Goal: Task Accomplishment & Management: Use online tool/utility

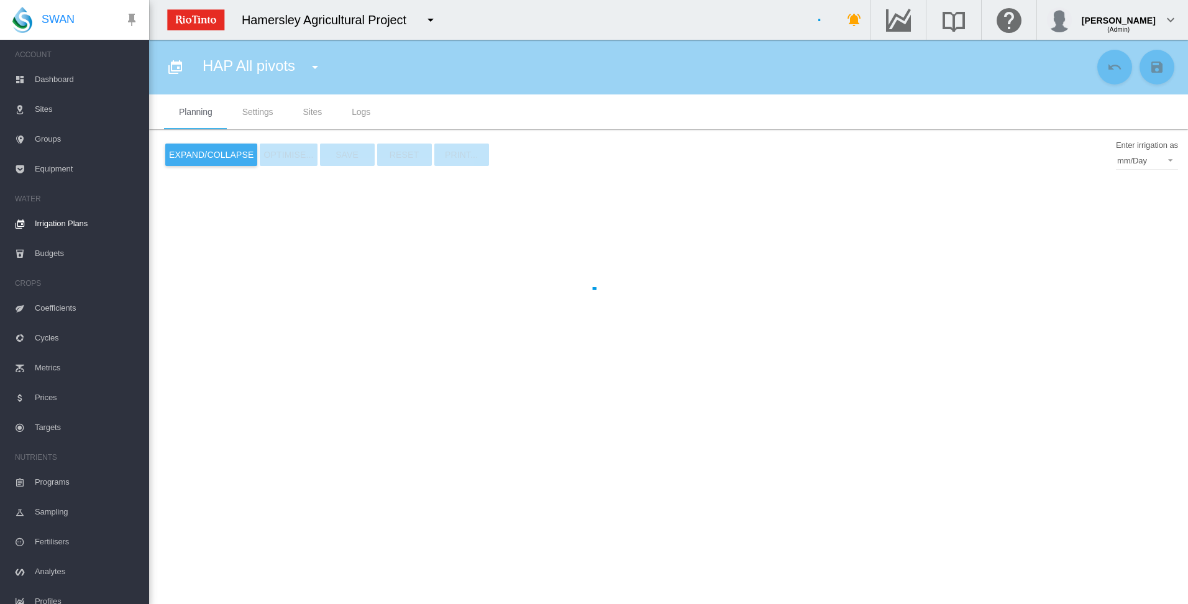
type input "**********"
type input "*"
type input "*****"
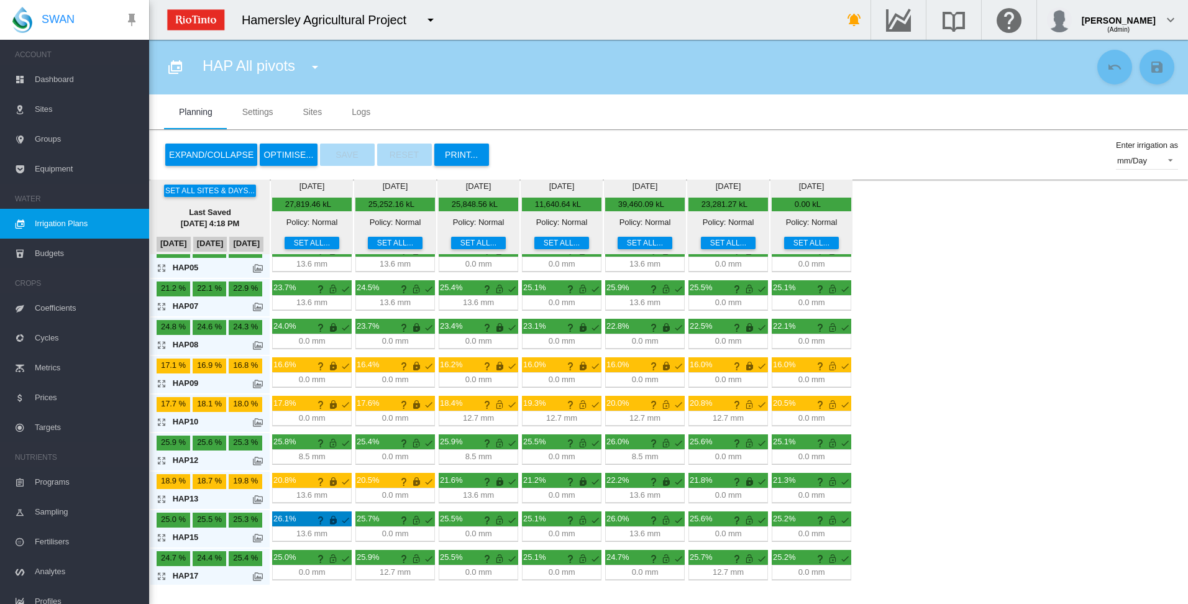
scroll to position [134, 0]
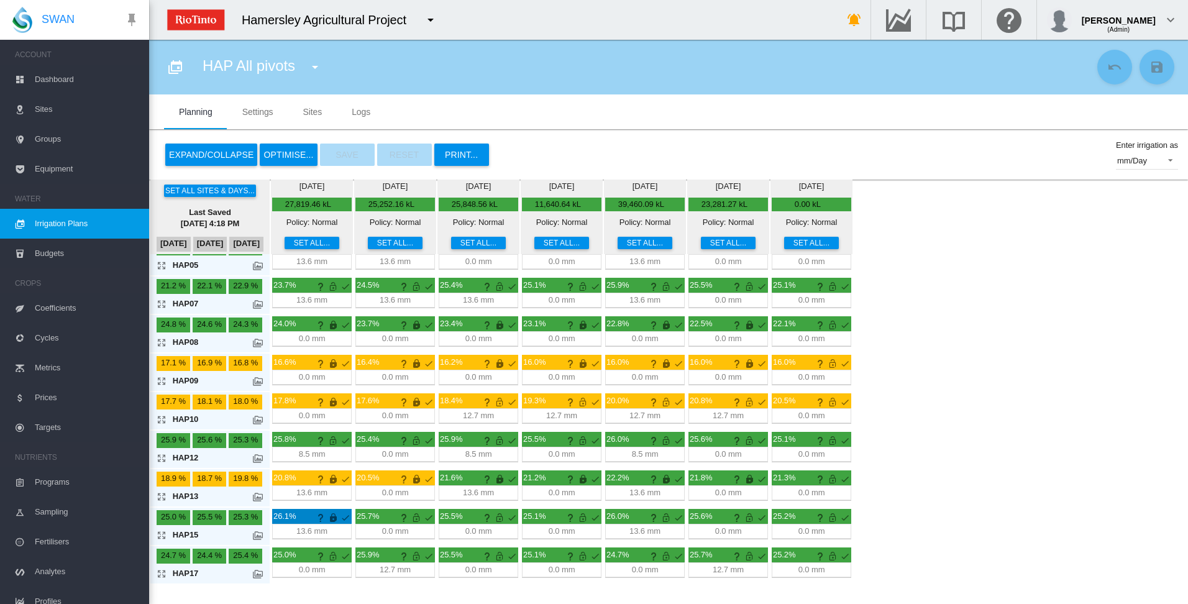
click at [163, 574] on md-icon "icon-arrow-expand" at bounding box center [164, 573] width 15 height 15
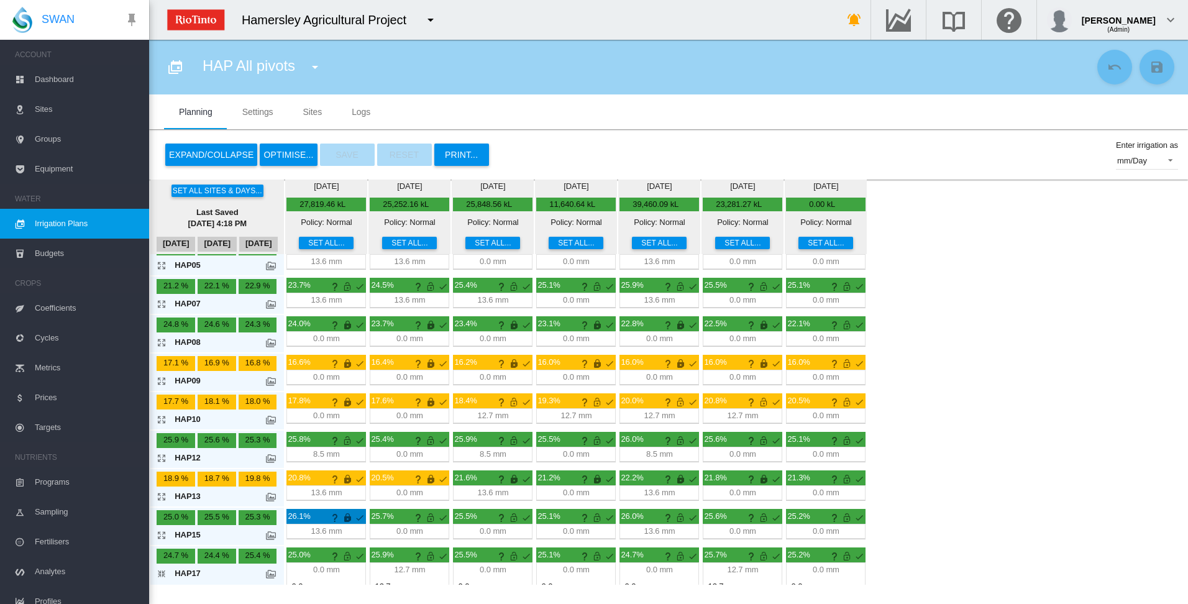
scroll to position [178, 0]
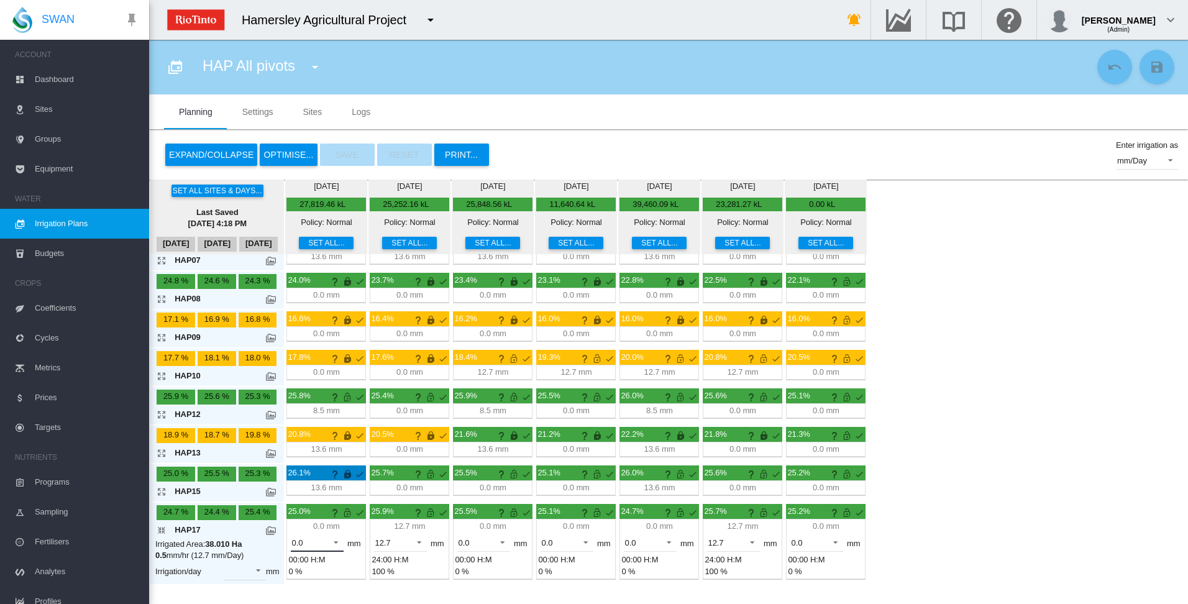
click at [338, 543] on span at bounding box center [332, 540] width 15 height 11
click at [314, 571] on md-option "12.7" at bounding box center [324, 573] width 84 height 30
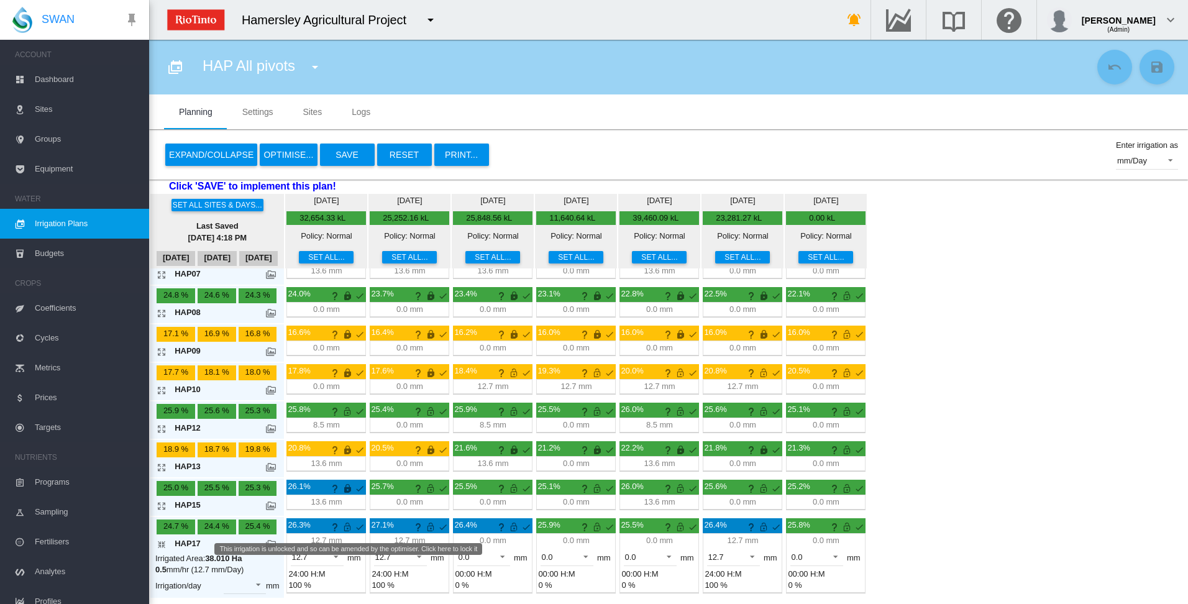
click at [346, 529] on md-icon "This irrigation is unlocked and so can be amended by the optimiser. Click here …" at bounding box center [347, 526] width 15 height 15
click at [161, 544] on md-icon "icon-arrow-collapse" at bounding box center [164, 544] width 15 height 15
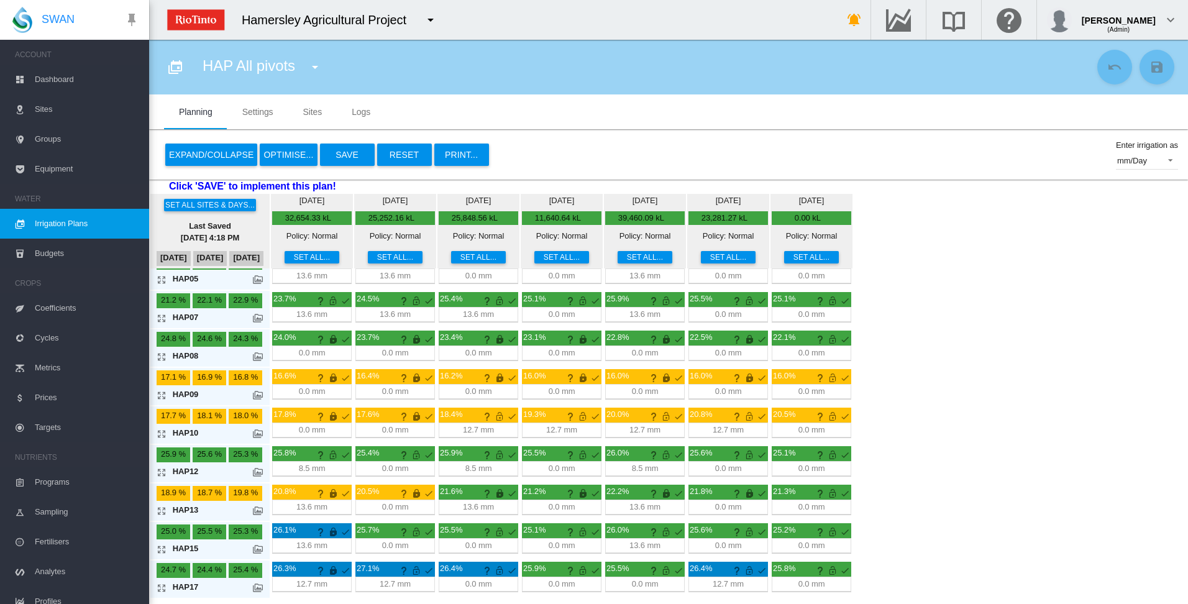
click at [284, 155] on button "OPTIMISE..." at bounding box center [288, 154] width 57 height 22
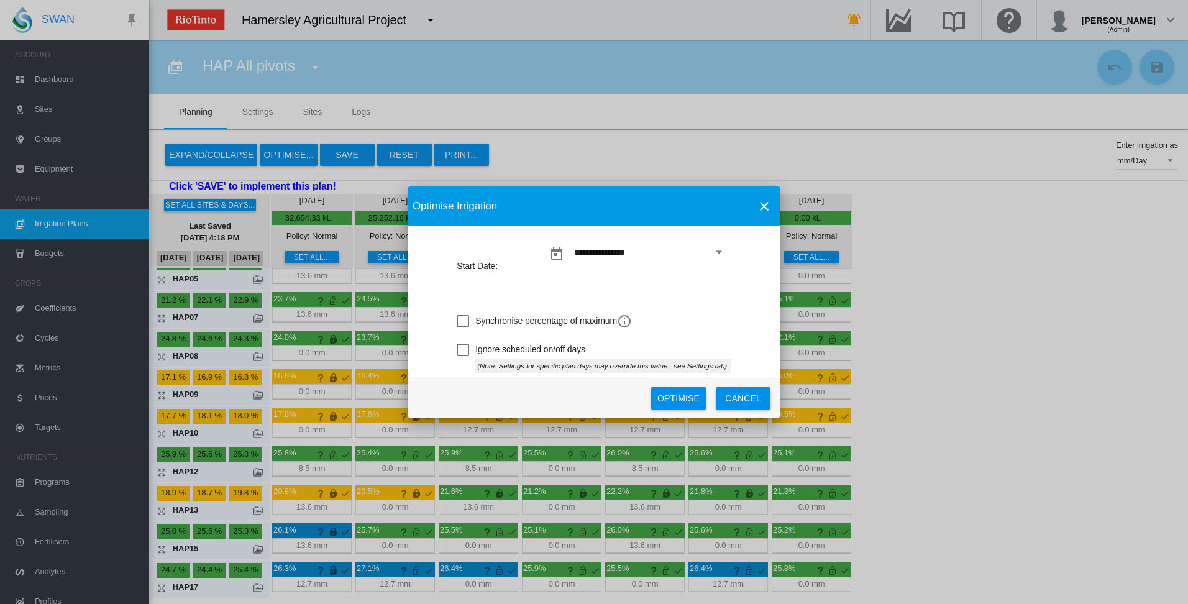
click at [683, 396] on button "Optimise" at bounding box center [678, 398] width 55 height 22
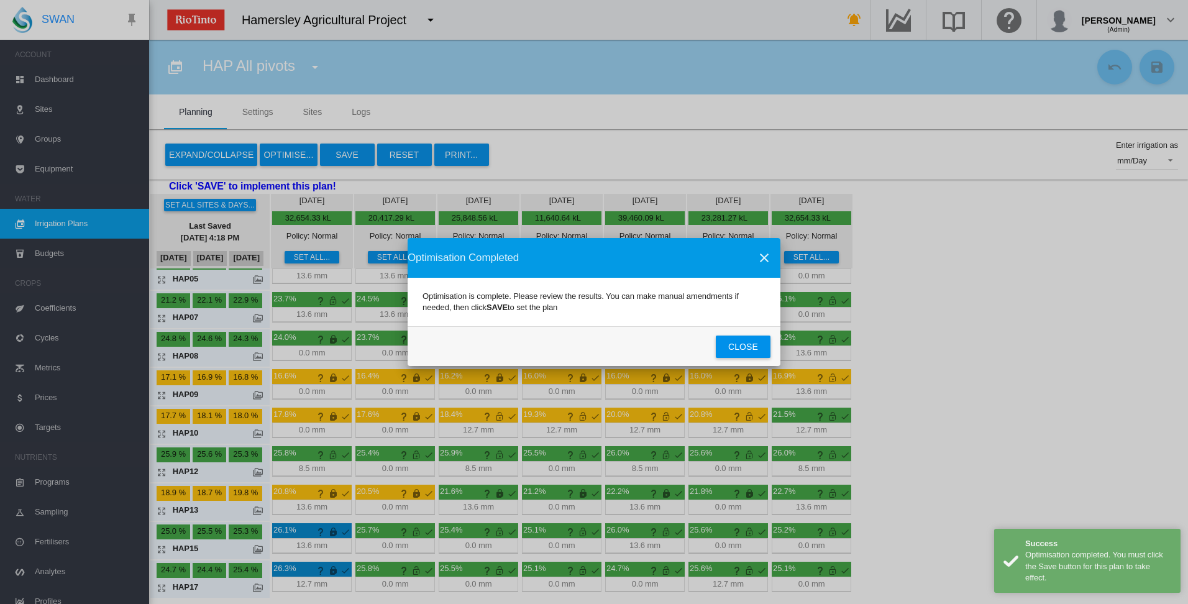
click at [744, 347] on button "Close" at bounding box center [743, 346] width 55 height 22
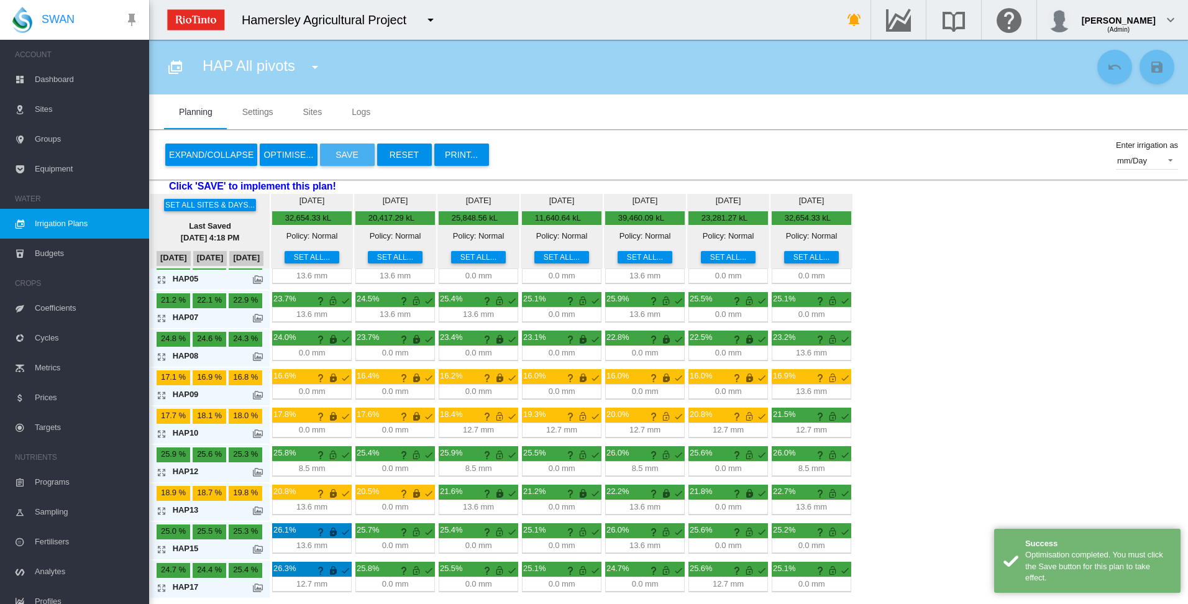
click at [342, 159] on button "Save" at bounding box center [347, 154] width 55 height 22
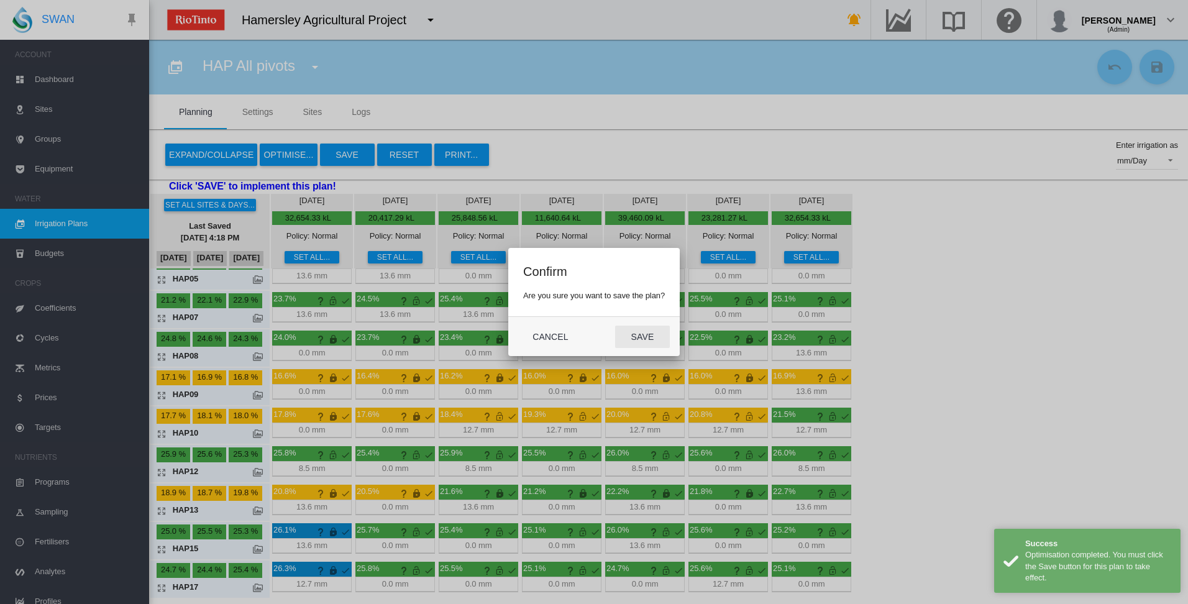
click at [634, 338] on button "Save" at bounding box center [642, 336] width 55 height 22
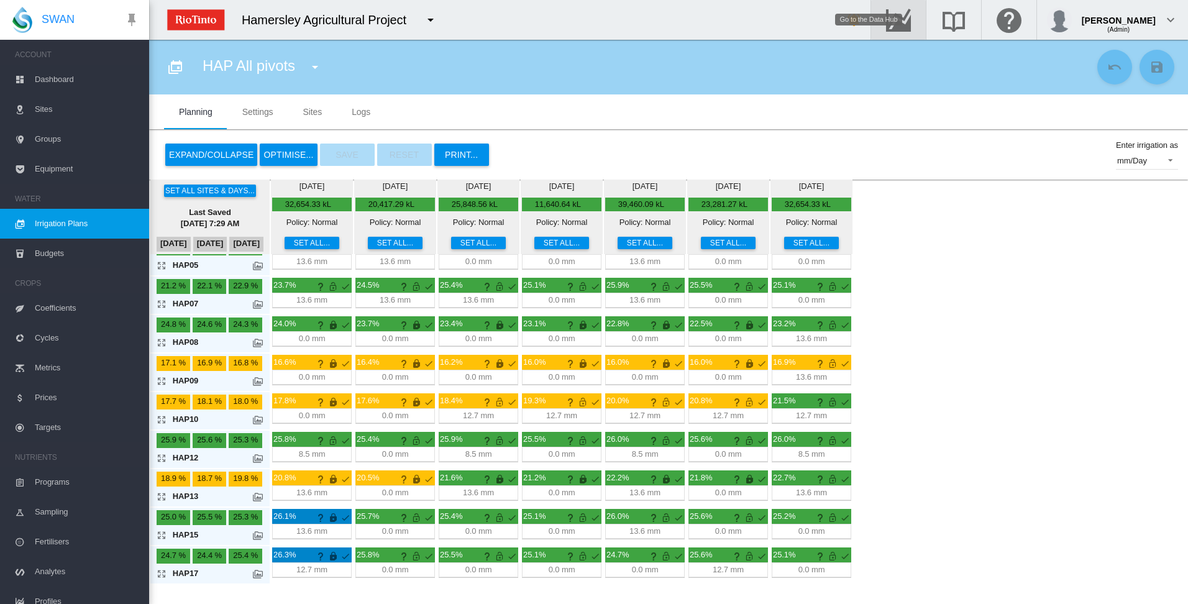
click at [913, 19] on md-icon "Go to the Data Hub" at bounding box center [898, 19] width 30 height 15
